Goal: Check status: Check status

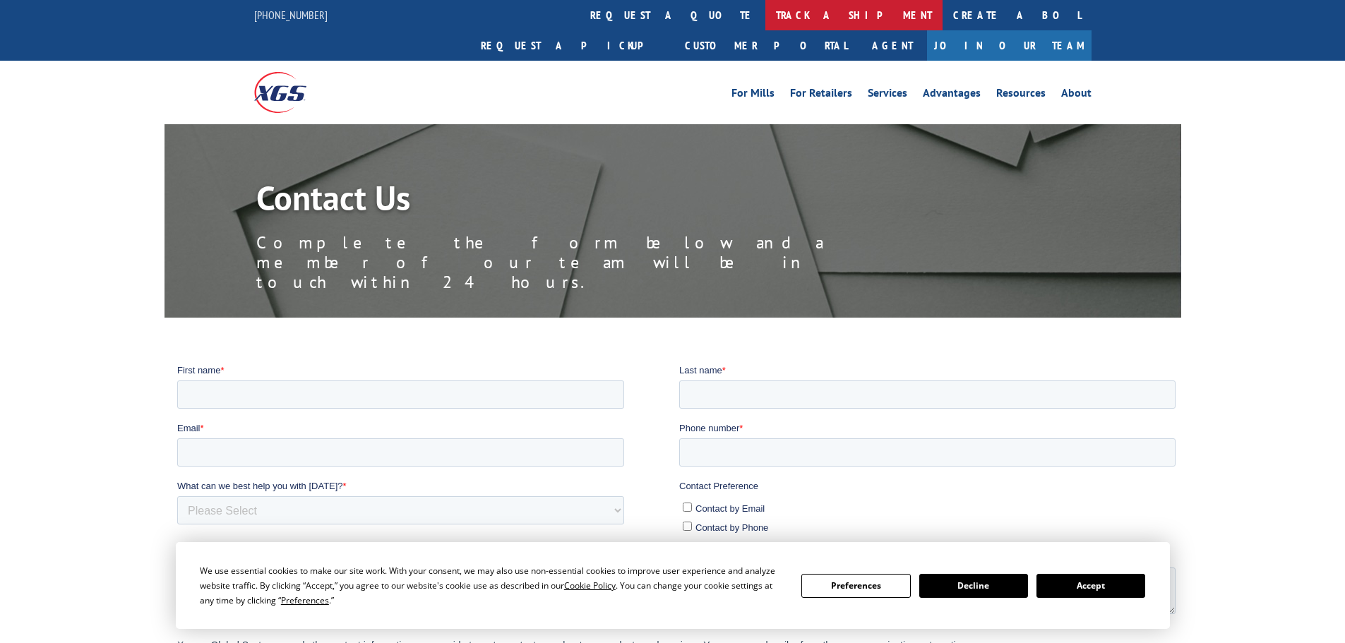
click at [765, 21] on link "track a shipment" at bounding box center [853, 15] width 177 height 30
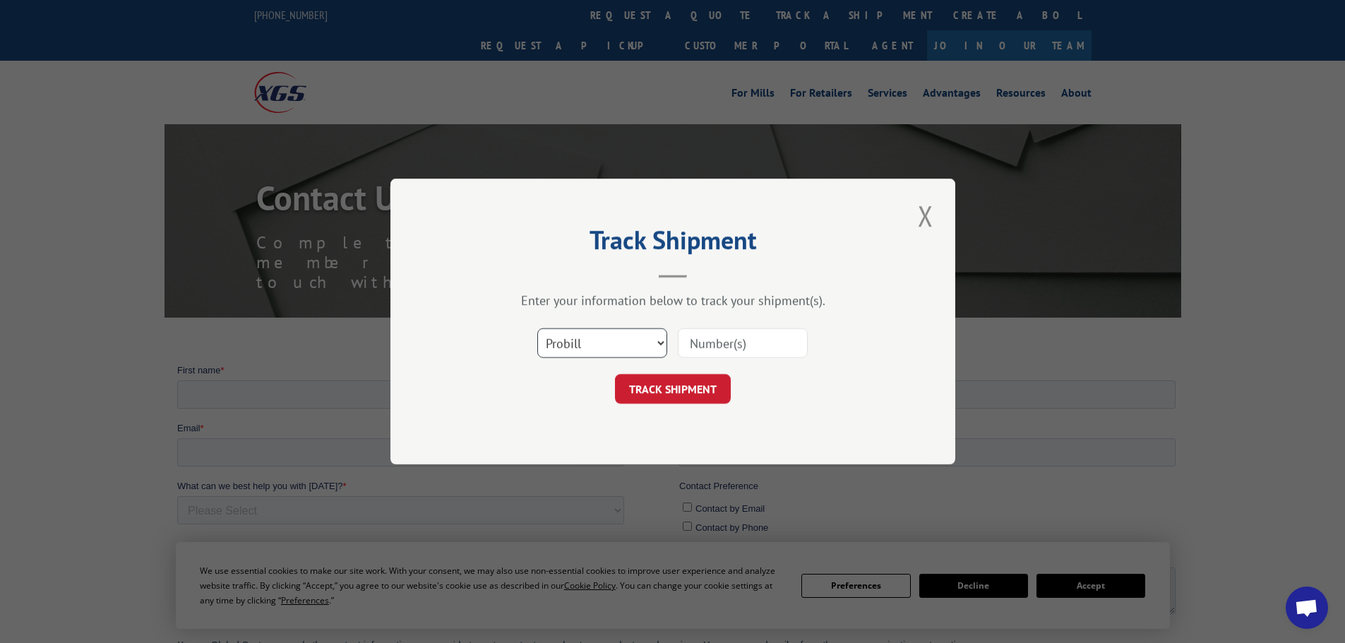
click at [622, 343] on select "Select category... Probill BOL PO" at bounding box center [602, 343] width 130 height 30
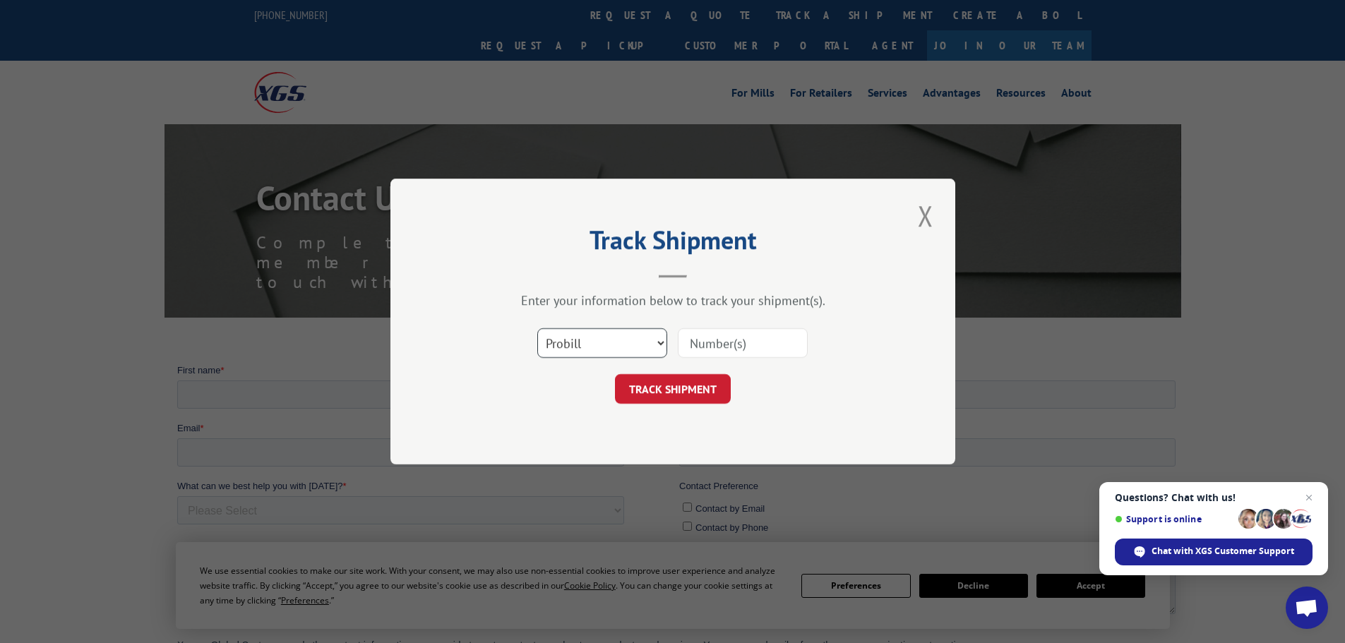
select select "bol"
click at [537, 328] on select "Select category... Probill BOL PO" at bounding box center [602, 343] width 130 height 30
click at [784, 338] on input at bounding box center [743, 343] width 130 height 30
paste input "863023"
type input "863023"
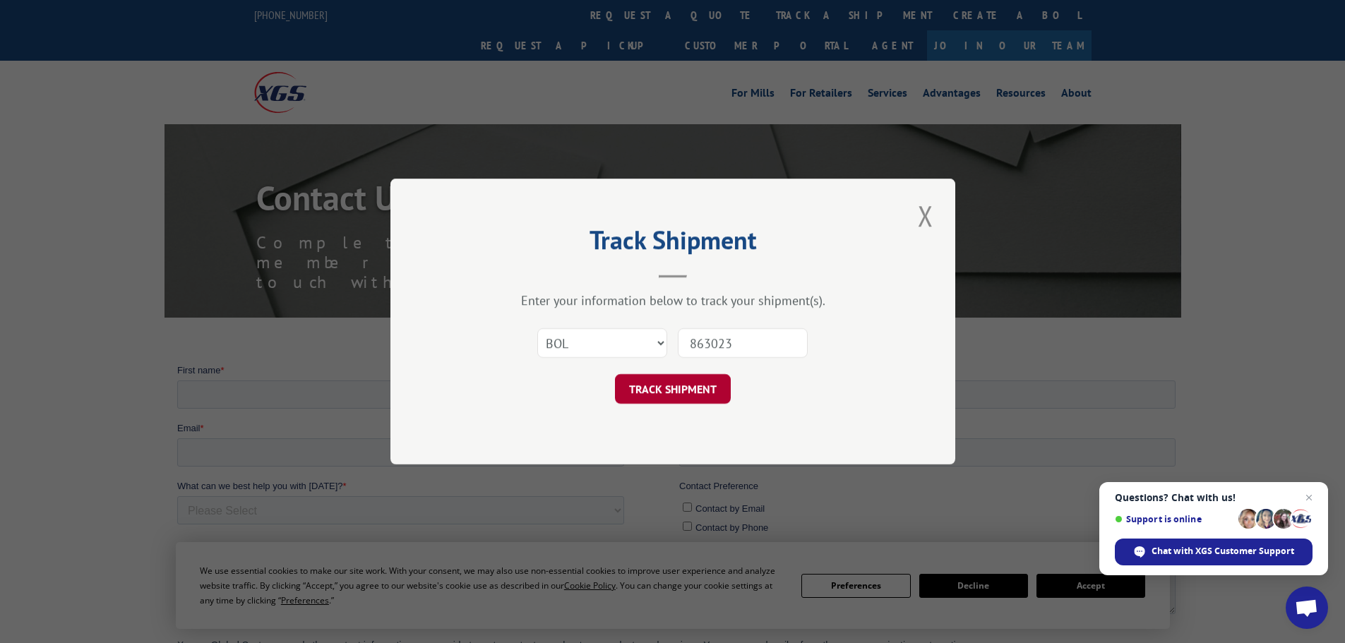
click at [664, 396] on button "TRACK SHIPMENT" at bounding box center [673, 389] width 116 height 30
